Goal: Task Accomplishment & Management: Manage account settings

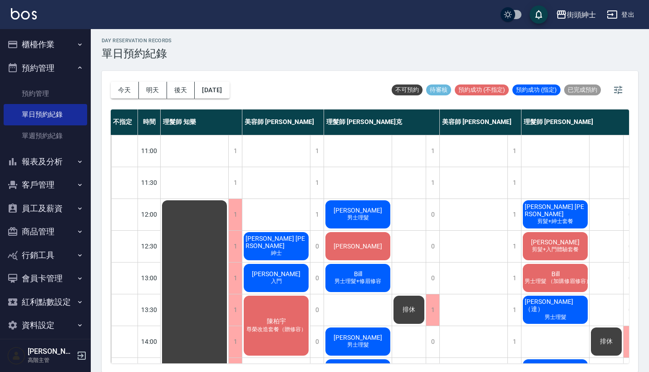
scroll to position [81, 0]
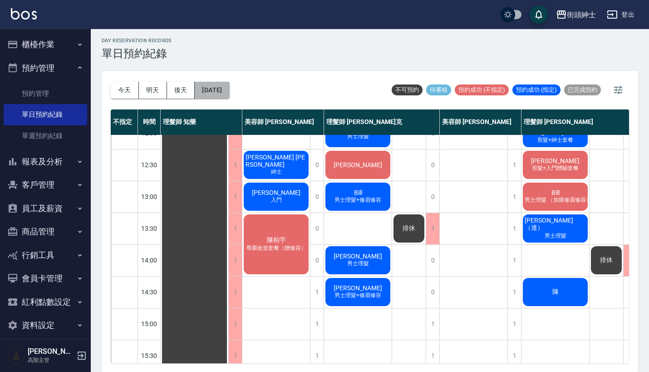
click at [229, 89] on button "[DATE]" at bounding box center [212, 90] width 35 height 17
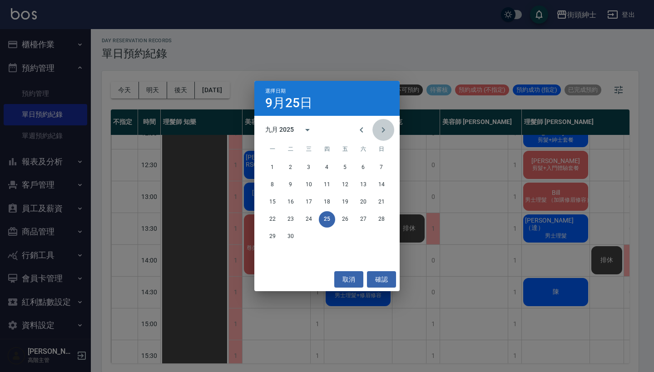
click at [386, 124] on button "Next month" at bounding box center [383, 130] width 22 height 22
click at [348, 186] on button "10" at bounding box center [345, 185] width 16 height 16
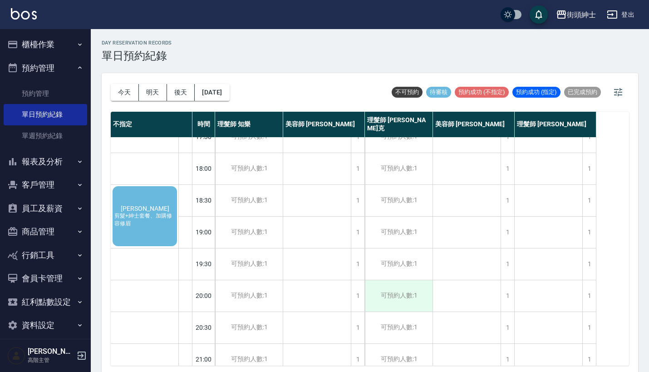
scroll to position [414, 0]
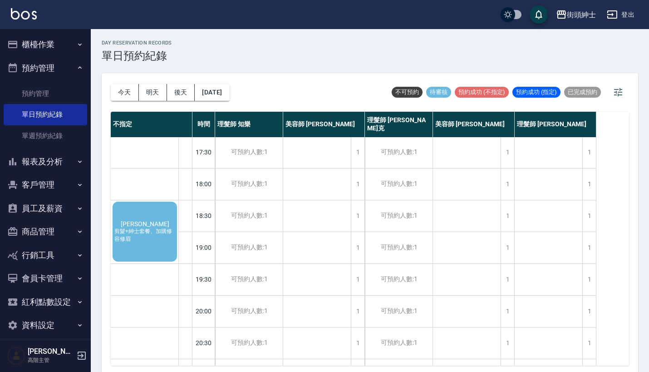
click at [150, 237] on span "剪髮+紳士套餐、加購修容修眉" at bounding box center [145, 235] width 64 height 15
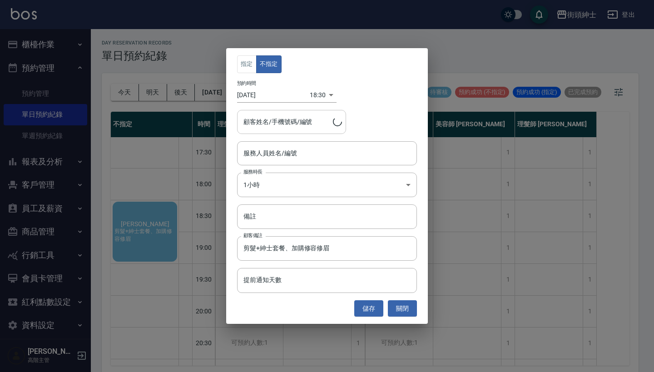
type input "[PERSON_NAME]/0932968601"
click at [304, 155] on input "服務人員姓名/編號" at bounding box center [327, 153] width 172 height 16
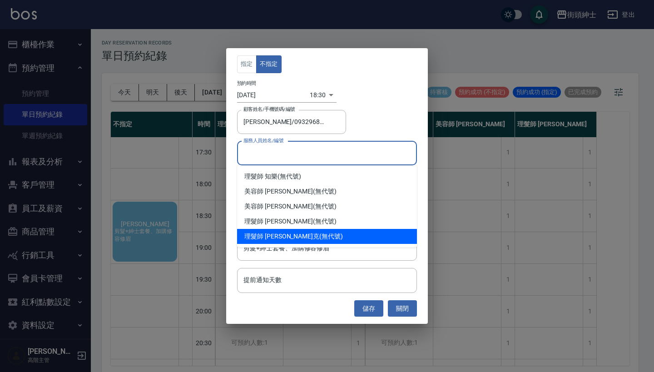
click at [312, 234] on div "理髮師 [PERSON_NAME] (無代號)" at bounding box center [327, 236] width 180 height 15
type input "理髮師 [PERSON_NAME]克(無代號)"
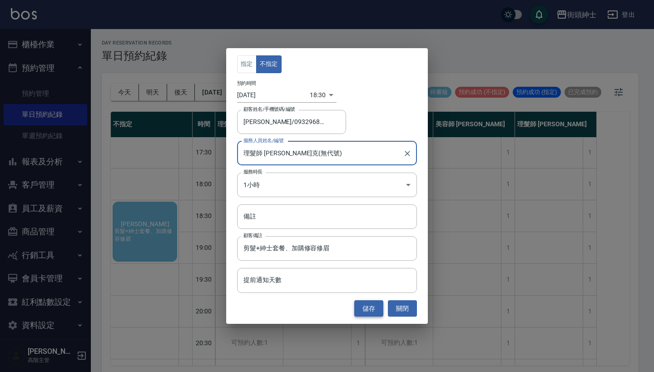
click at [372, 307] on button "儲存" at bounding box center [368, 308] width 29 height 17
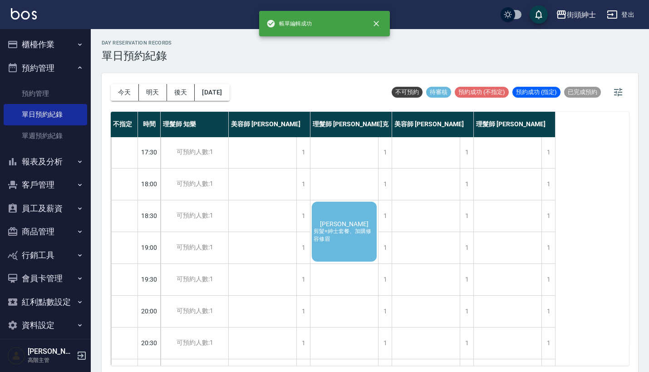
click at [338, 229] on span "剪髮+紳士套餐、加購修容修眉" at bounding box center [344, 235] width 65 height 15
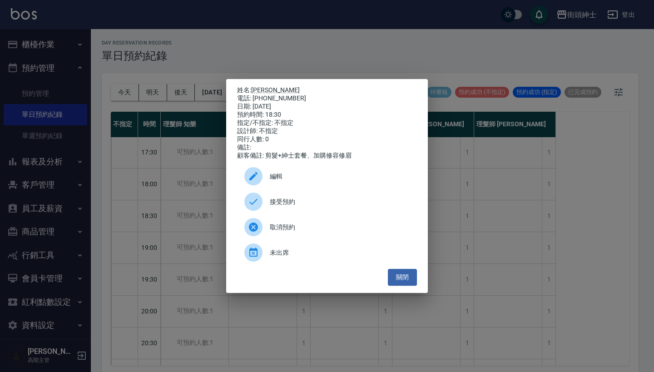
click at [322, 204] on span "接受預約" at bounding box center [340, 202] width 140 height 10
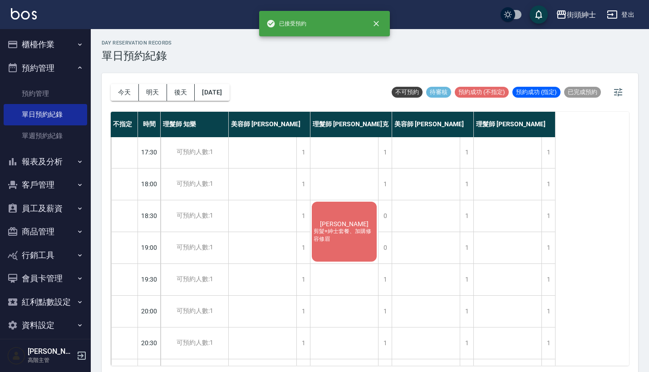
click at [353, 215] on div "[PERSON_NAME] 剪髮+紳士套餐、加購修容修眉" at bounding box center [345, 231] width 68 height 63
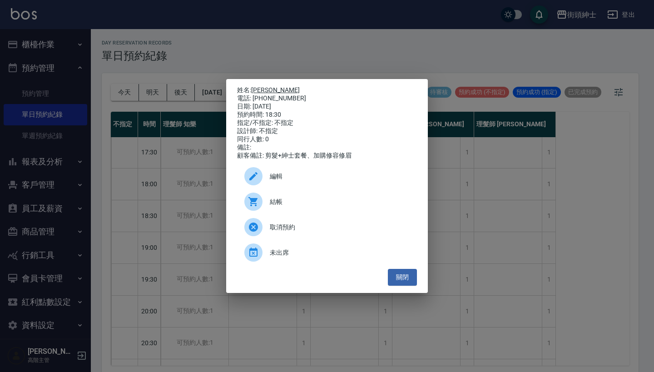
drag, startPoint x: 288, startPoint y: 96, endPoint x: 255, endPoint y: 88, distance: 33.6
click at [255, 88] on div "姓名: [PERSON_NAME] 電話: [PHONE_NUMBER] 日期: [DATE] 預約時間: 18:30 指定/不指定: 不指定 設計師: 不指…" at bounding box center [327, 123] width 180 height 74
copy div "姓名: [PERSON_NAME] 電話: [PHONE_NUMBER]"
click at [330, 28] on div "姓名: [PERSON_NAME] 電話: [PHONE_NUMBER] 日期: [DATE] 預約時間: 18:30 指定/不指定: 不指定 設計師: 不指…" at bounding box center [327, 186] width 654 height 372
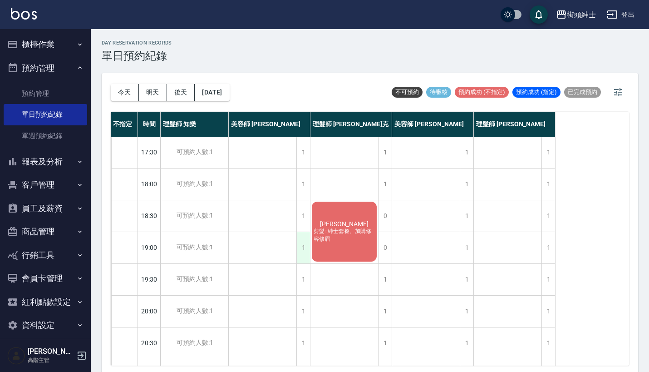
click at [307, 249] on div "1" at bounding box center [304, 247] width 14 height 31
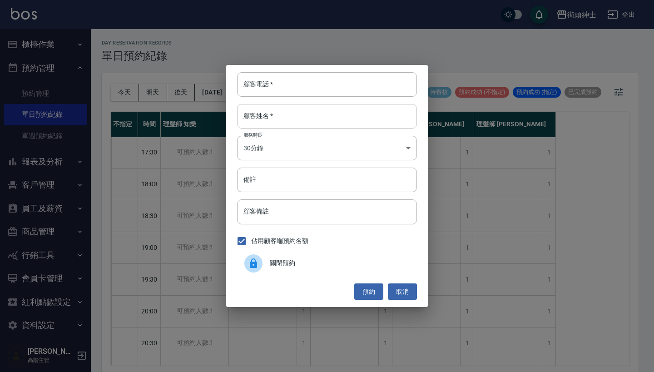
paste input "[PERSON_NAME] 電話: [PHONE_NUMBER]"
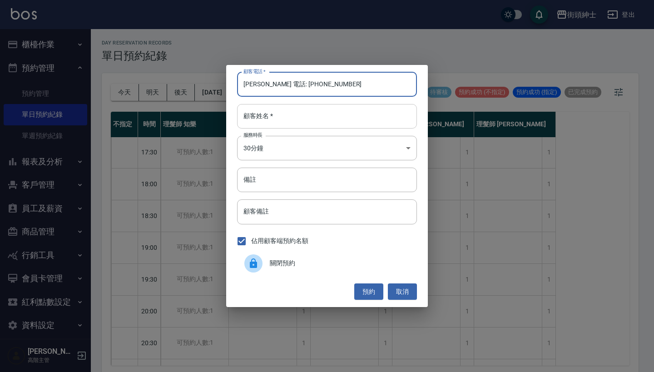
type input "[PERSON_NAME] 電話: [PHONE_NUMBER]"
paste input "[PERSON_NAME] 電話: [PHONE_NUMBER]"
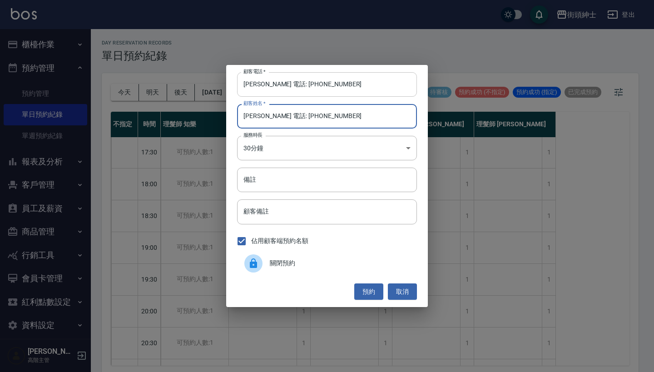
type input "[PERSON_NAME] 電話: [PHONE_NUMBER]"
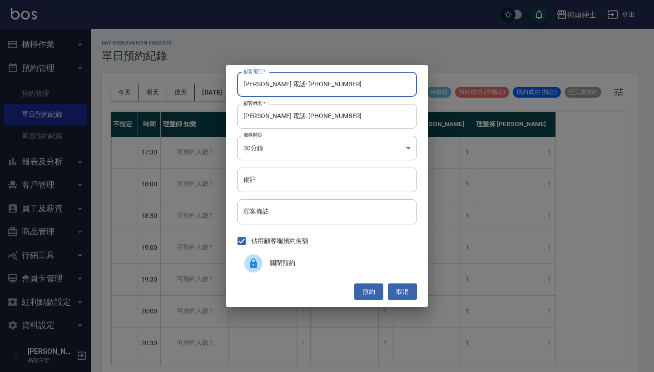
drag, startPoint x: 278, startPoint y: 84, endPoint x: 206, endPoint y: 82, distance: 72.7
click at [210, 82] on div "顧客電話   * [PERSON_NAME] 電話: [PHONE_NUMBER] 顧客電話   * 顧客姓名   * [PERSON_NAME] 電話: […" at bounding box center [327, 186] width 654 height 372
type input "0932968601"
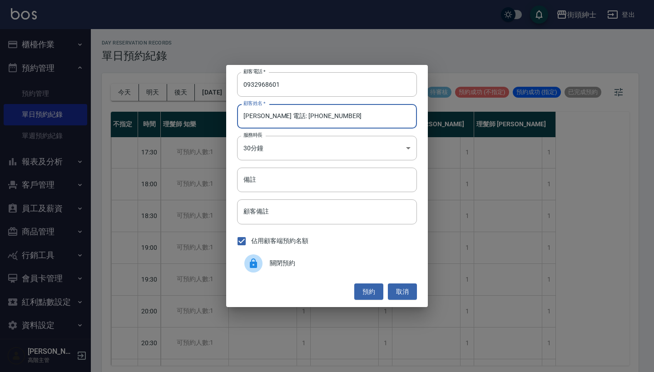
drag, startPoint x: 337, startPoint y: 113, endPoint x: 261, endPoint y: 113, distance: 76.3
click at [261, 113] on input "[PERSON_NAME] 電話: [PHONE_NUMBER]" at bounding box center [327, 116] width 180 height 25
type input "[PERSON_NAME]"
click at [362, 291] on button "預約" at bounding box center [368, 291] width 29 height 17
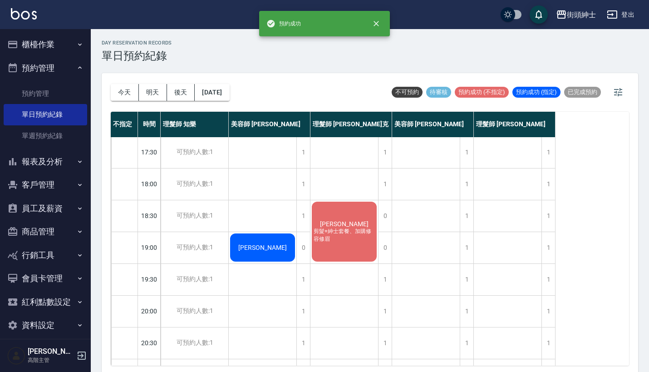
click at [358, 212] on div "[PERSON_NAME] 剪髮+紳士套餐、加購修容修眉" at bounding box center [345, 231] width 68 height 63
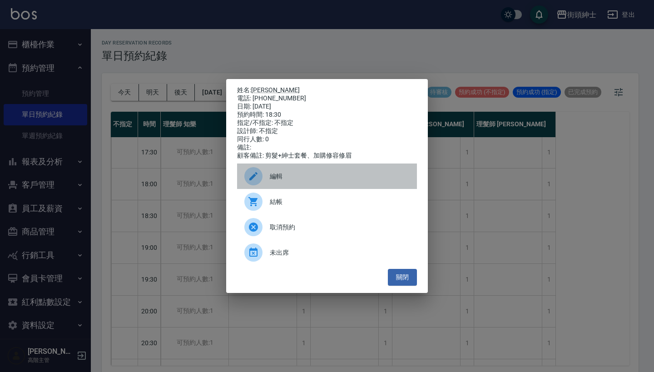
click at [319, 180] on span "編輯" at bounding box center [340, 177] width 140 height 10
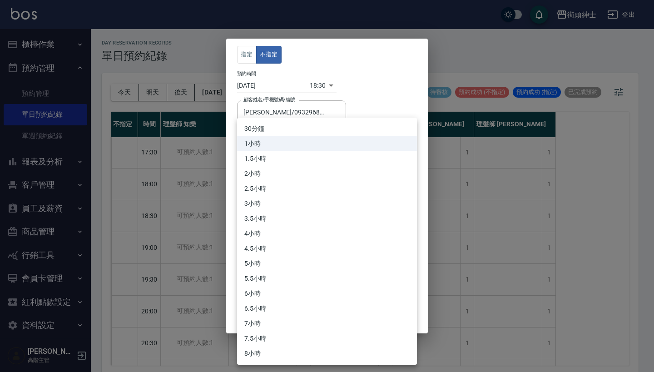
click at [304, 176] on body "街頭紳士 登出 櫃檯作業 打帳單 帳單列表 掛單列表 座位開單 營業儀表板 現金收支登錄 高階收支登錄 材料自購登錄 每日結帳 排班表 現場電腦打卡 掃碼打卡…" at bounding box center [327, 187] width 654 height 375
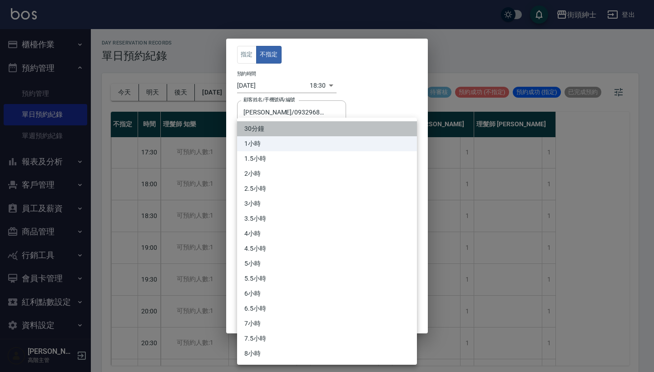
click at [303, 121] on li "30分鐘" at bounding box center [327, 128] width 180 height 15
type input "1"
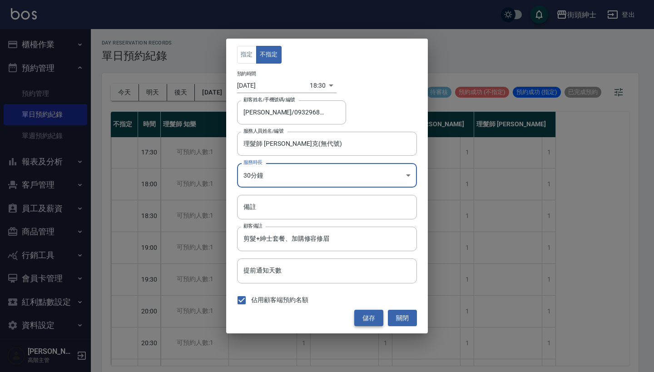
click at [374, 317] on button "儲存" at bounding box center [368, 318] width 29 height 17
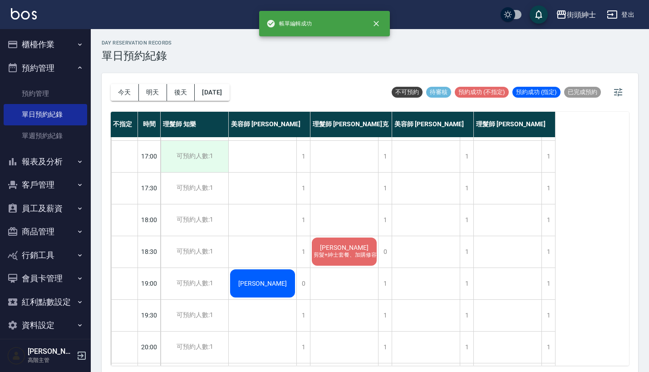
scroll to position [371, 0]
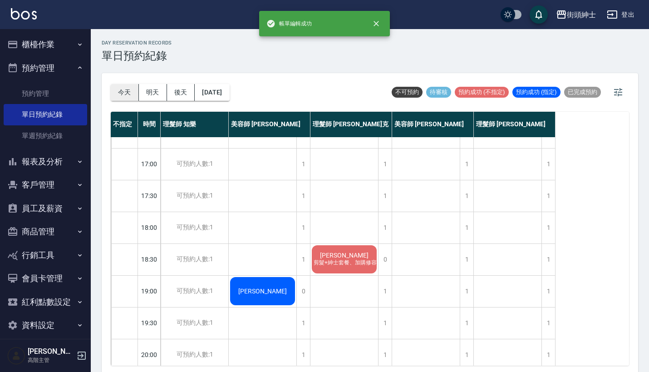
click at [135, 86] on button "今天" at bounding box center [125, 92] width 28 height 17
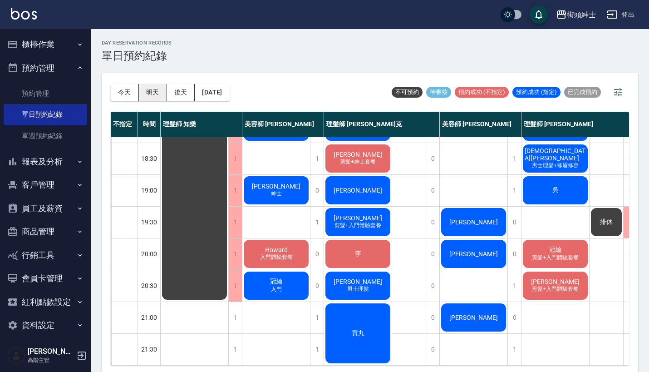
click at [149, 89] on button "明天" at bounding box center [153, 92] width 28 height 17
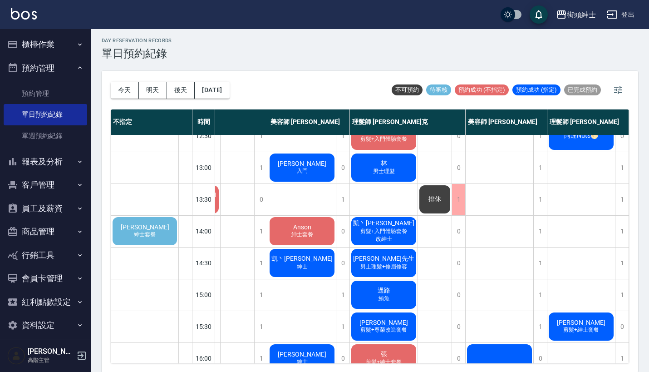
scroll to position [110, 67]
click at [109, 235] on div "[DATE] [DATE] [DATE] [DATE] 不可預約 待審核 預約成功 (不指定) 預約成功 (指定) 已完成預約 不指定 時間 理髮師 知樂 美…" at bounding box center [370, 222] width 537 height 302
click at [135, 229] on span "[PERSON_NAME]" at bounding box center [145, 226] width 52 height 7
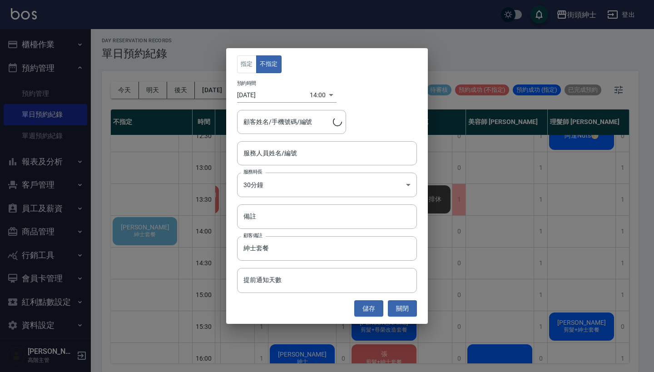
type input "[PERSON_NAME]/0927553721"
click at [287, 152] on input "服務人員姓名/編號" at bounding box center [327, 153] width 172 height 16
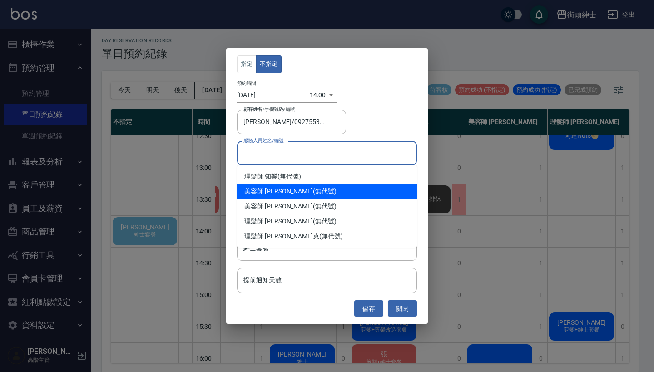
click at [294, 190] on div "美容師 [PERSON_NAME] (無代號)" at bounding box center [327, 191] width 180 height 15
type input "美容師 [PERSON_NAME](無代號)"
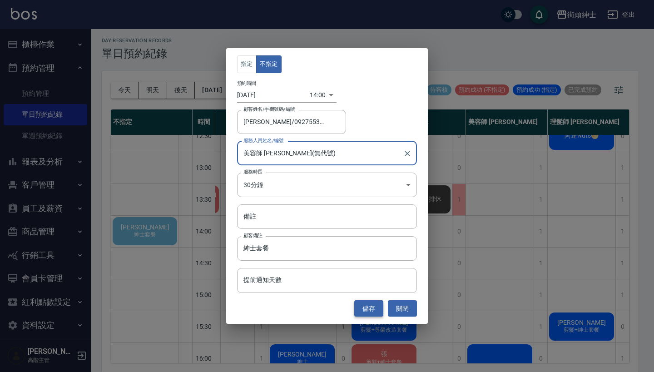
click at [368, 300] on button "儲存" at bounding box center [368, 308] width 29 height 17
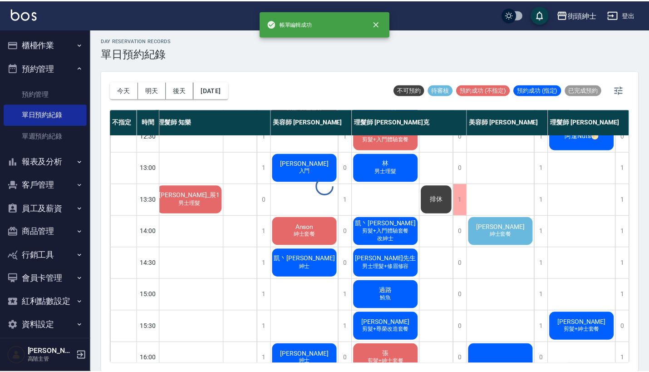
scroll to position [110, 8]
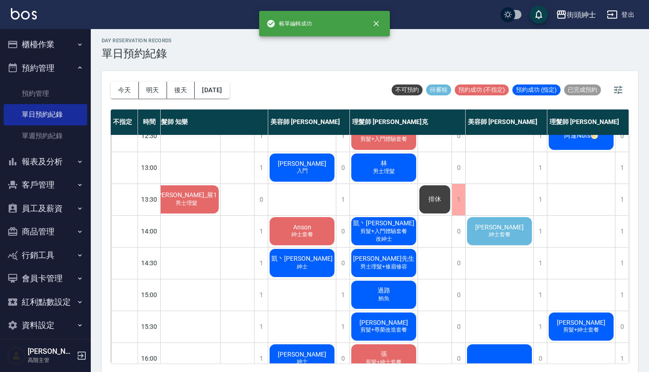
click at [501, 234] on span "紳士套餐" at bounding box center [499, 235] width 25 height 8
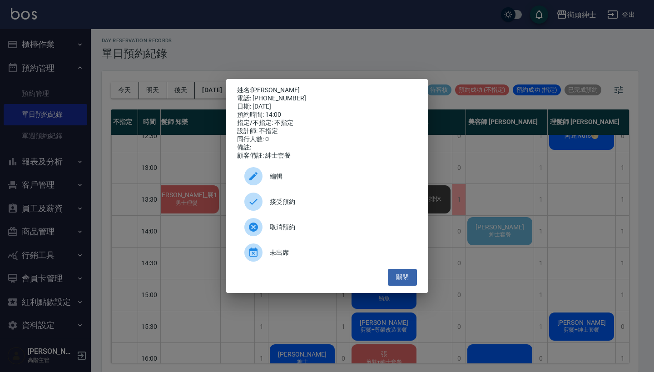
click at [336, 203] on span "接受預約" at bounding box center [340, 202] width 140 height 10
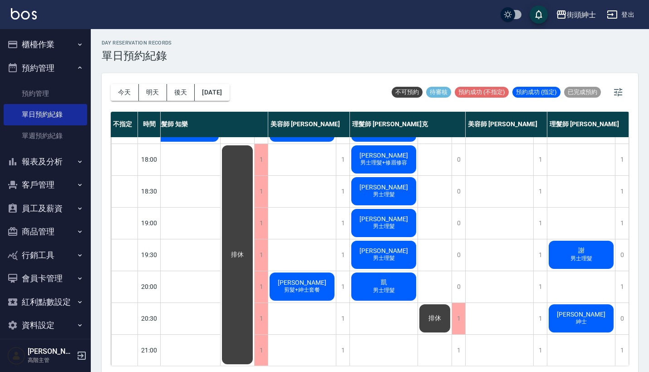
scroll to position [440, 9]
